Goal: Information Seeking & Learning: Learn about a topic

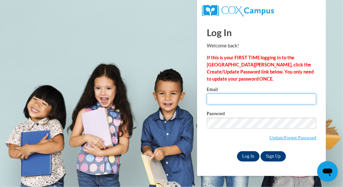
type input "[EMAIL_ADDRESS][DOMAIN_NAME]"
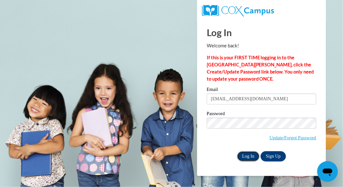
click at [245, 154] on input "Log In" at bounding box center [248, 156] width 23 height 10
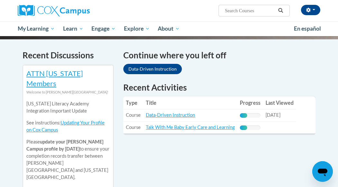
scroll to position [206, 0]
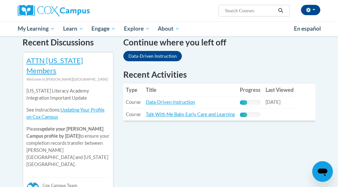
click at [164, 99] on td "Title: Data-Driven Instruction" at bounding box center [190, 102] width 94 height 12
click at [217, 60] on div "Continue where you left off Data-Driven Instruction" at bounding box center [220, 52] width 202 height 33
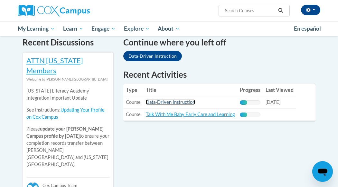
click at [184, 99] on link "Data-Driven Instruction" at bounding box center [170, 101] width 49 height 5
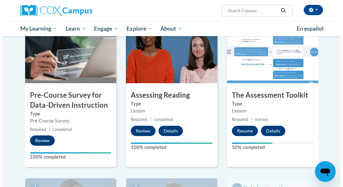
scroll to position [151, 0]
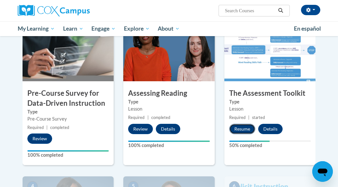
click at [242, 128] on button "Resume" at bounding box center [242, 129] width 26 height 10
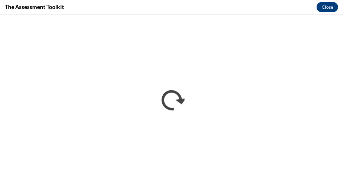
scroll to position [0, 0]
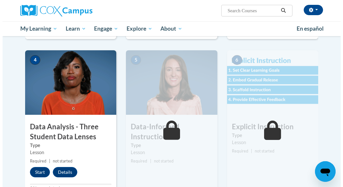
scroll to position [283, 0]
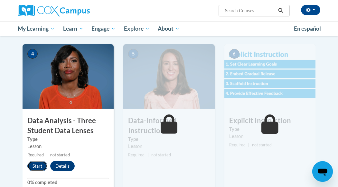
click at [38, 166] on button "Start" at bounding box center [37, 166] width 20 height 10
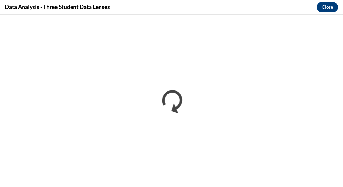
scroll to position [0, 0]
